Goal: Task Accomplishment & Management: Manage account settings

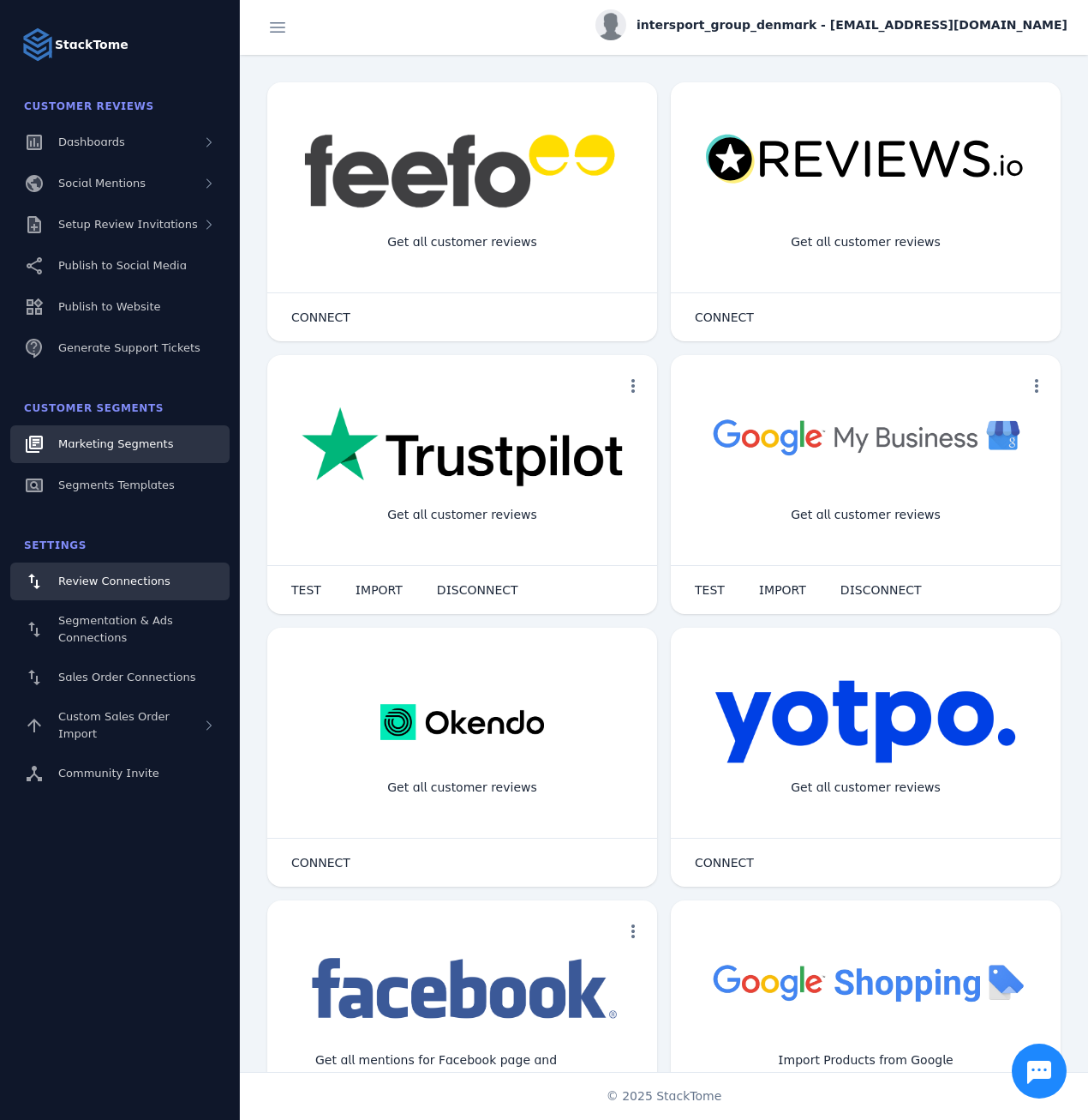
click at [136, 441] on span "Marketing Segments" at bounding box center [116, 443] width 115 height 12
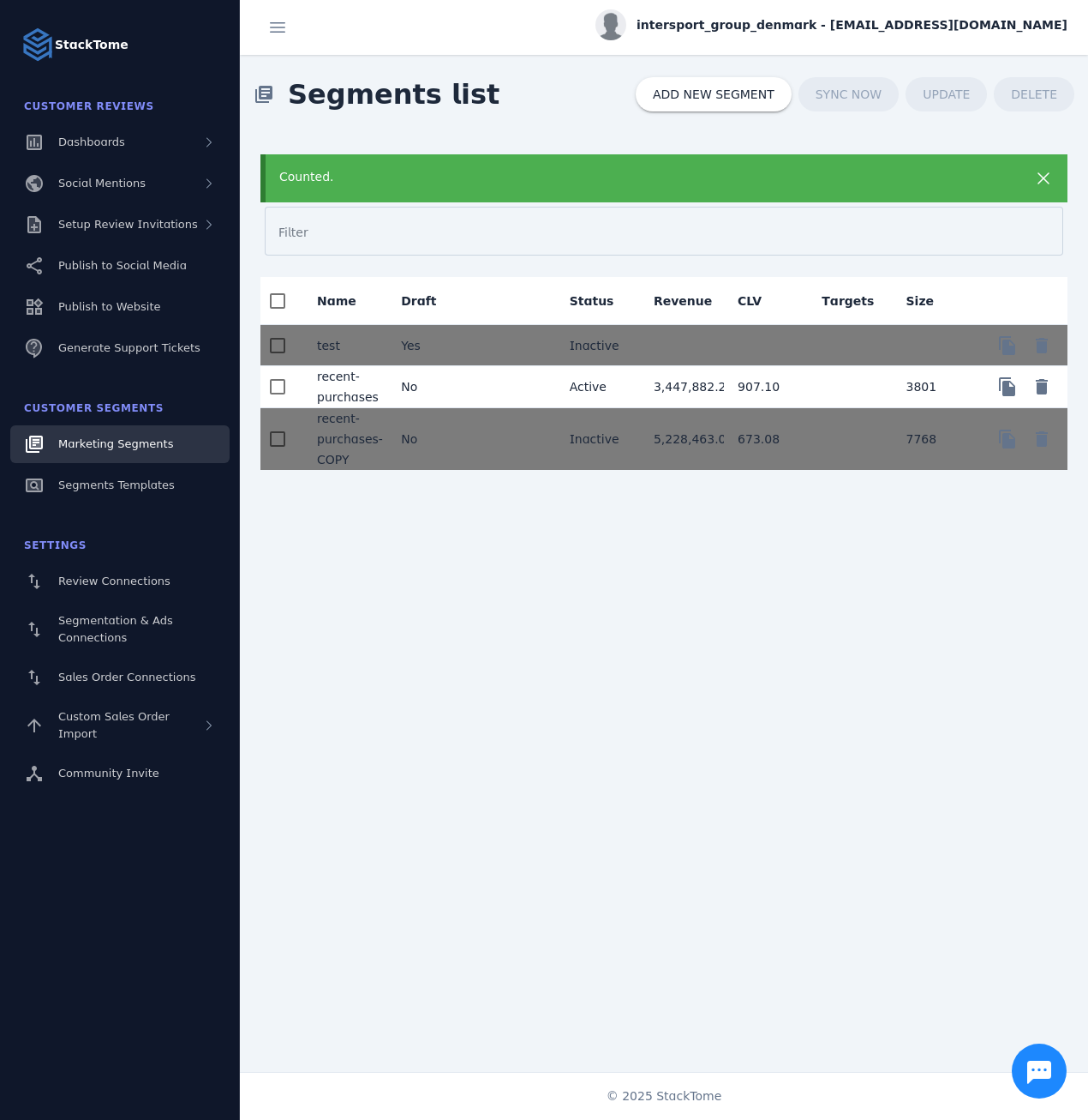
click at [454, 381] on mat-cell "No" at bounding box center [430, 387] width 84 height 42
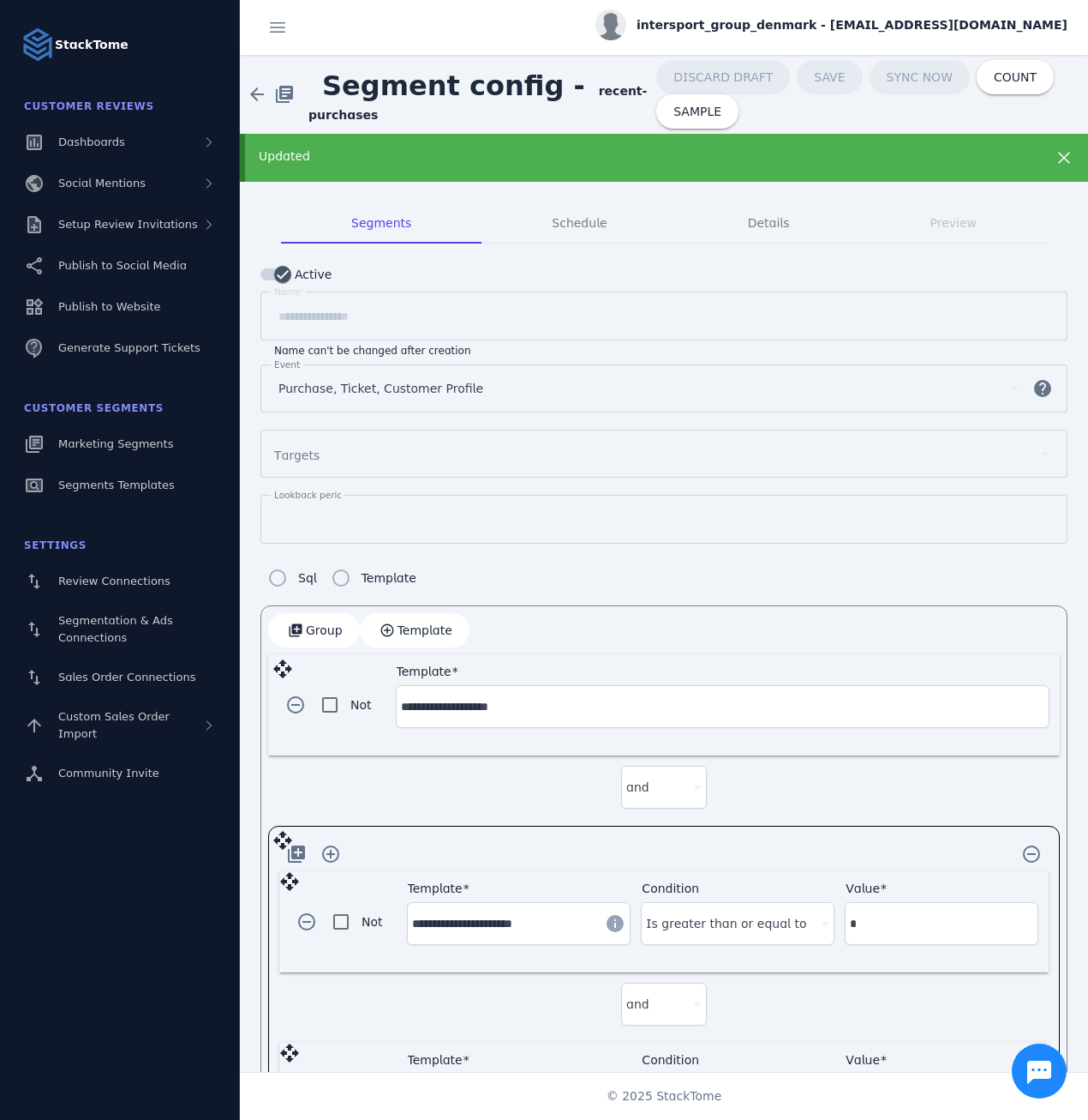
click at [927, 31] on span "intersport_group_denmark - cs_intersport@stacktome.com" at bounding box center [852, 25] width 431 height 18
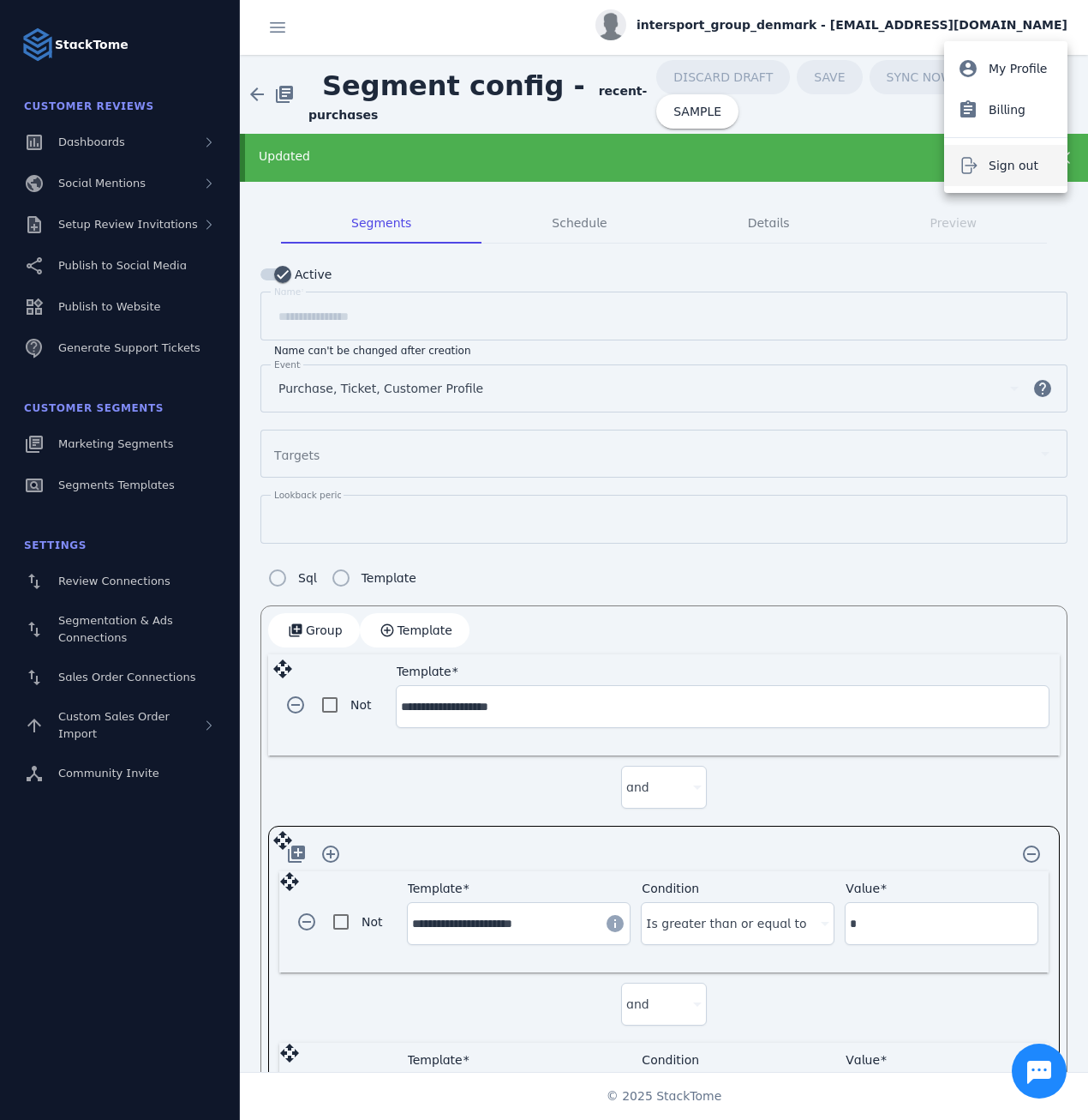
click at [983, 168] on button "Sign out" at bounding box center [1005, 165] width 124 height 41
